Goal: Check status: Check status

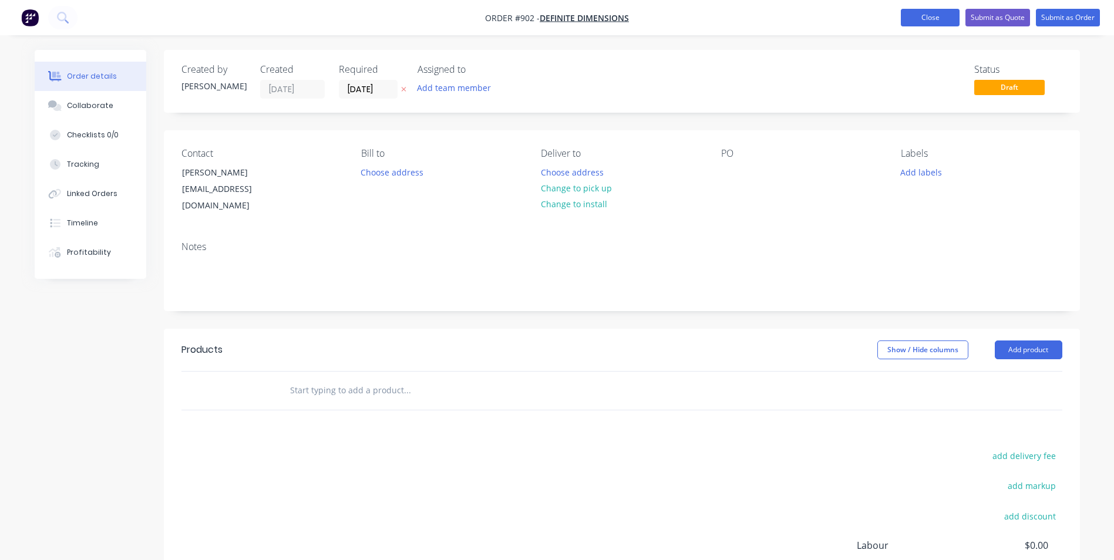
click at [906, 21] on button "Close" at bounding box center [930, 18] width 59 height 18
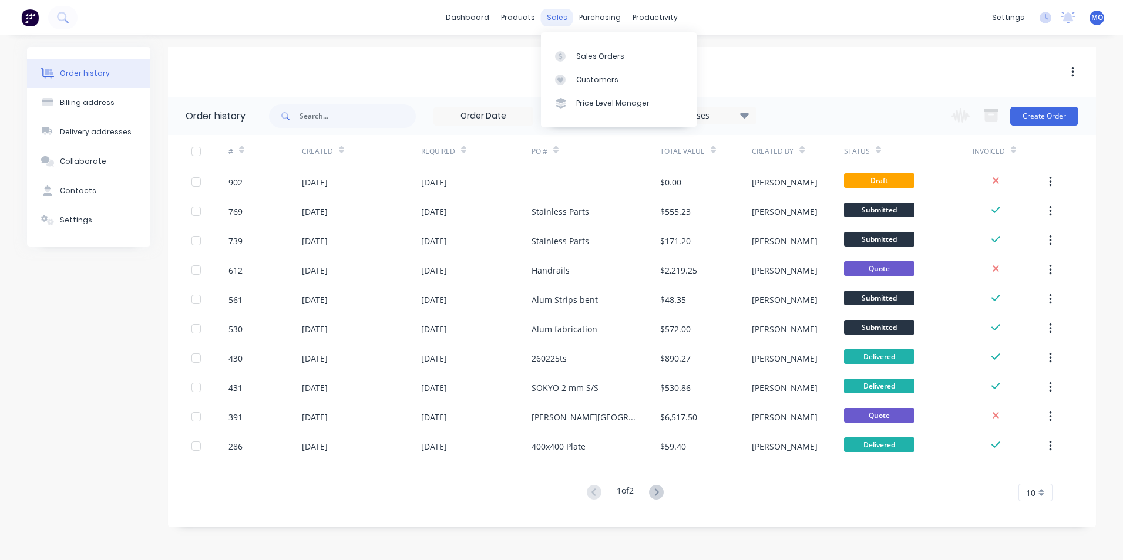
click at [554, 19] on div "sales" at bounding box center [557, 18] width 32 height 18
click at [581, 62] on link "Sales Orders" at bounding box center [619, 55] width 156 height 23
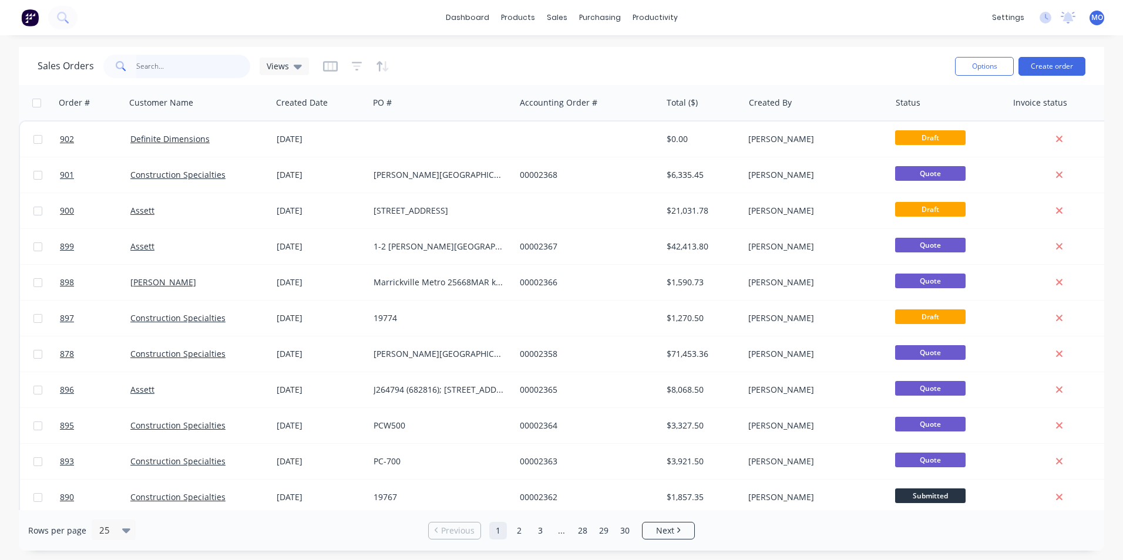
click at [139, 68] on input "text" at bounding box center [193, 66] width 115 height 23
type input "19774"
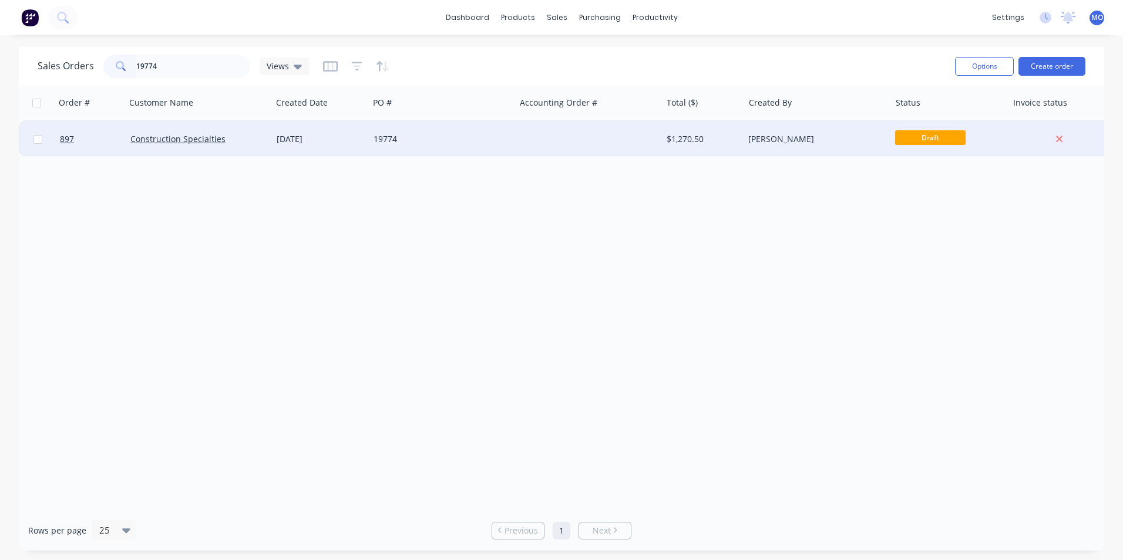
click at [182, 131] on div "Construction Specialties" at bounding box center [199, 139] width 146 height 35
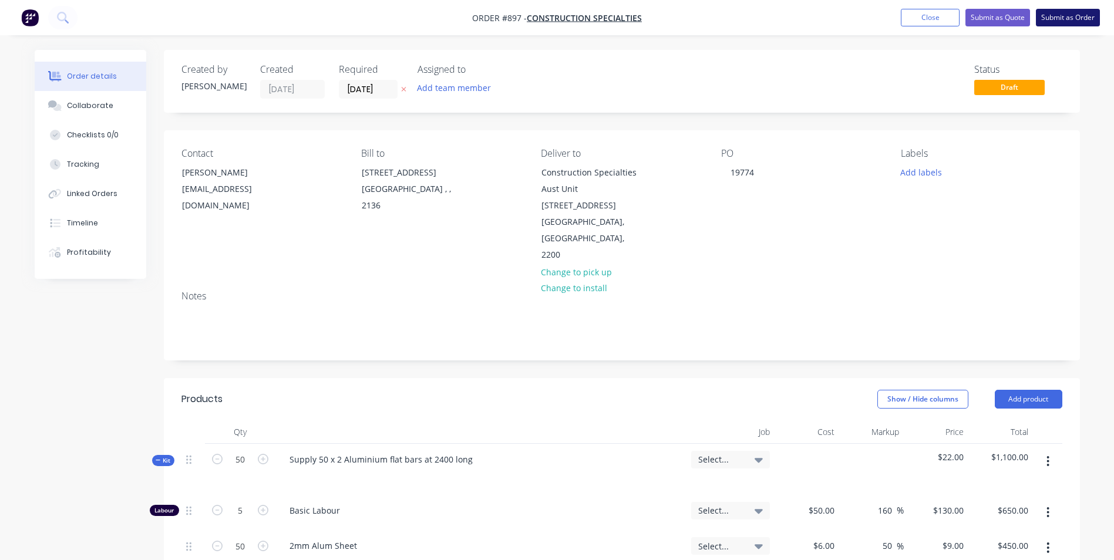
click at [1046, 21] on button "Submit as Order" at bounding box center [1068, 18] width 64 height 18
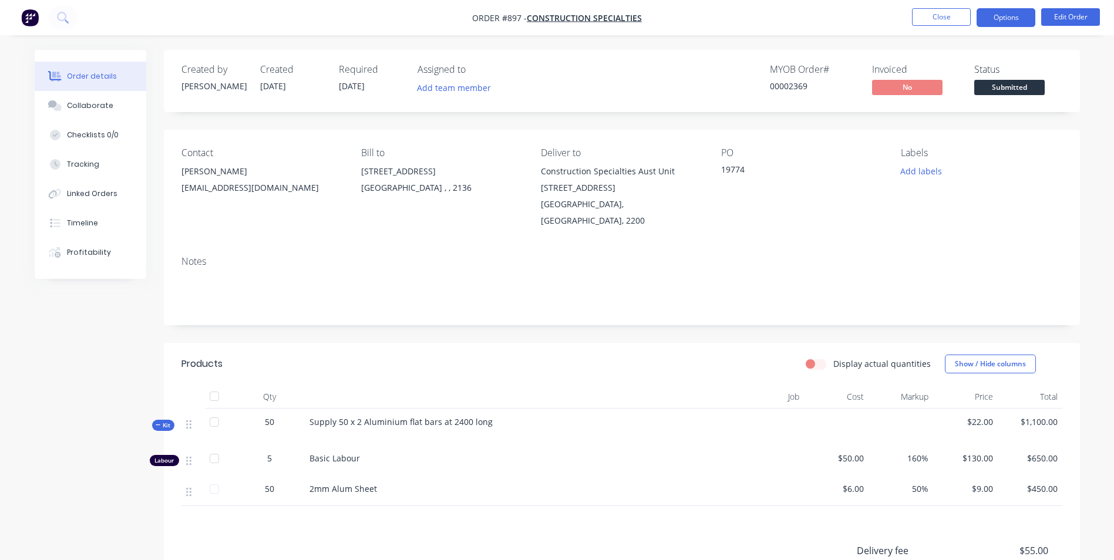
click at [995, 12] on button "Options" at bounding box center [1006, 17] width 59 height 19
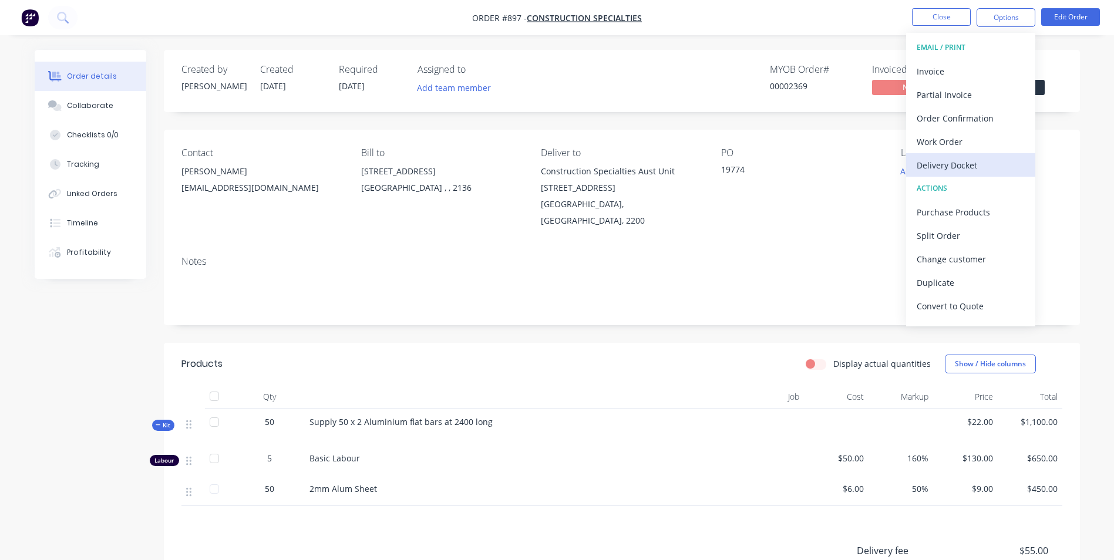
click at [917, 164] on div "Delivery Docket" at bounding box center [971, 165] width 108 height 17
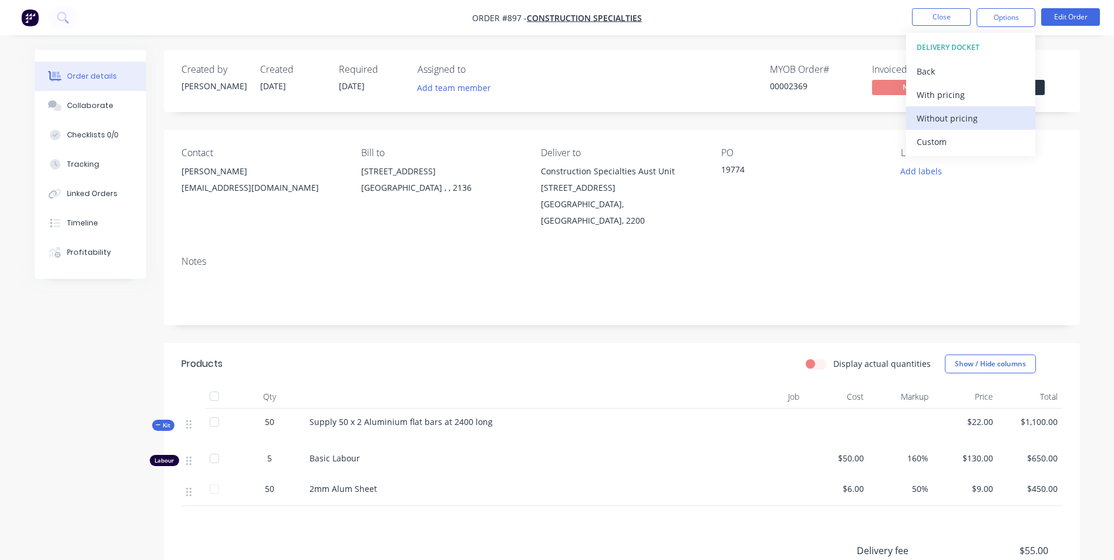
click at [935, 111] on div "Without pricing" at bounding box center [971, 118] width 108 height 17
